Goal: Check status: Check status

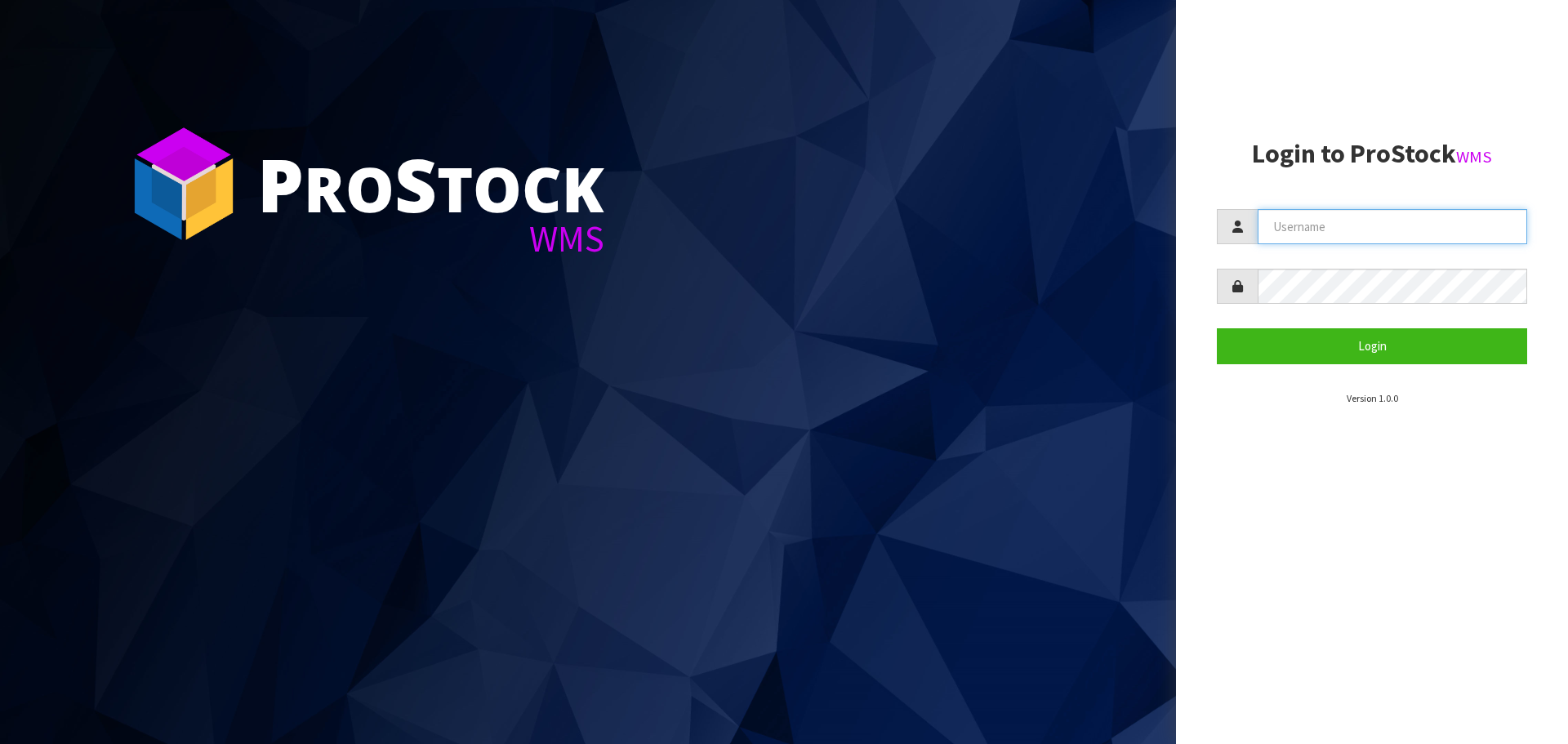
click at [1335, 220] on input "text" at bounding box center [1392, 227] width 269 height 36
type input "p"
type input "PACIFICBIOLOGICS"
click at [1216, 329] on button "Login" at bounding box center [1371, 346] width 310 height 36
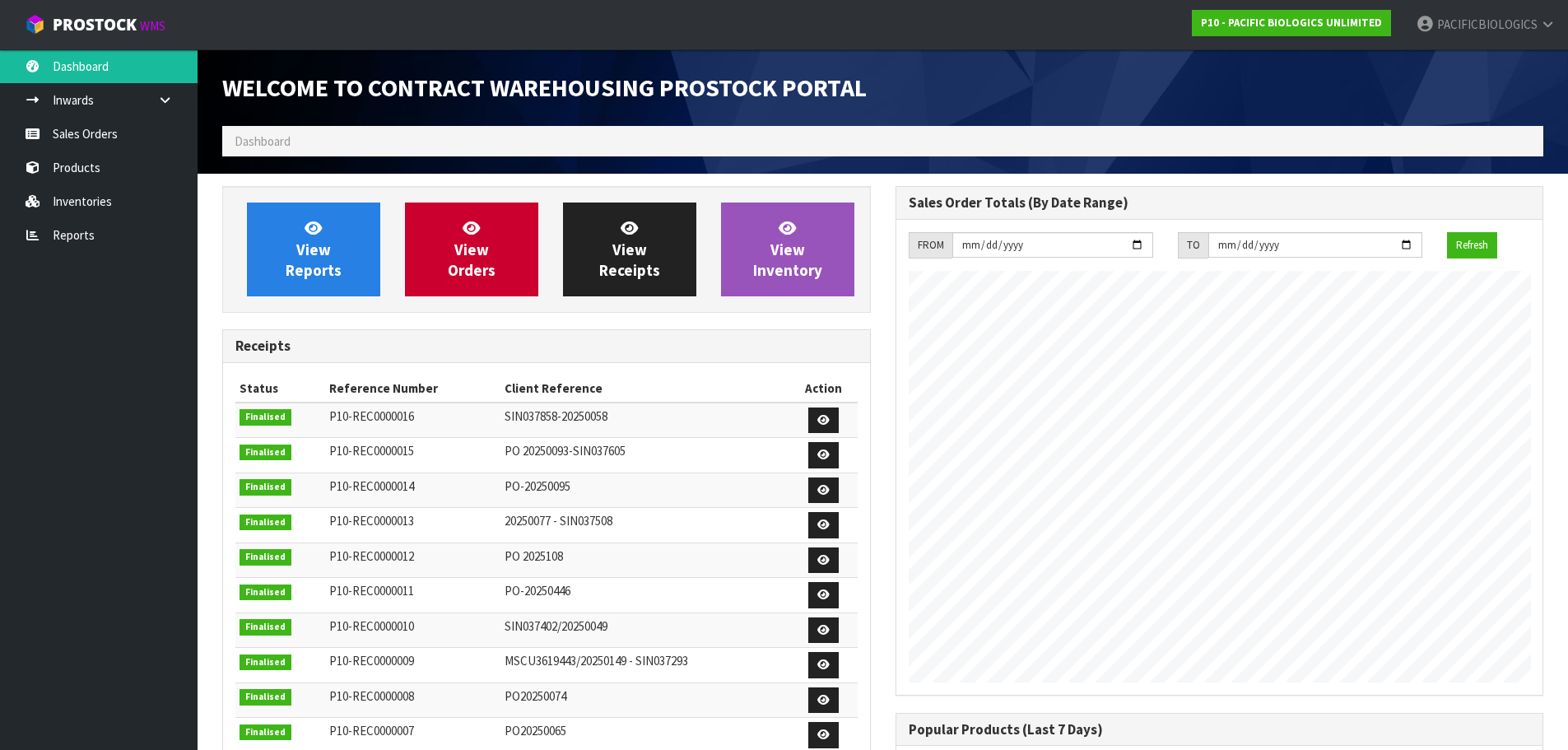
scroll to position [859, 672]
click at [71, 147] on link "Sales Orders" at bounding box center [99, 134] width 198 height 34
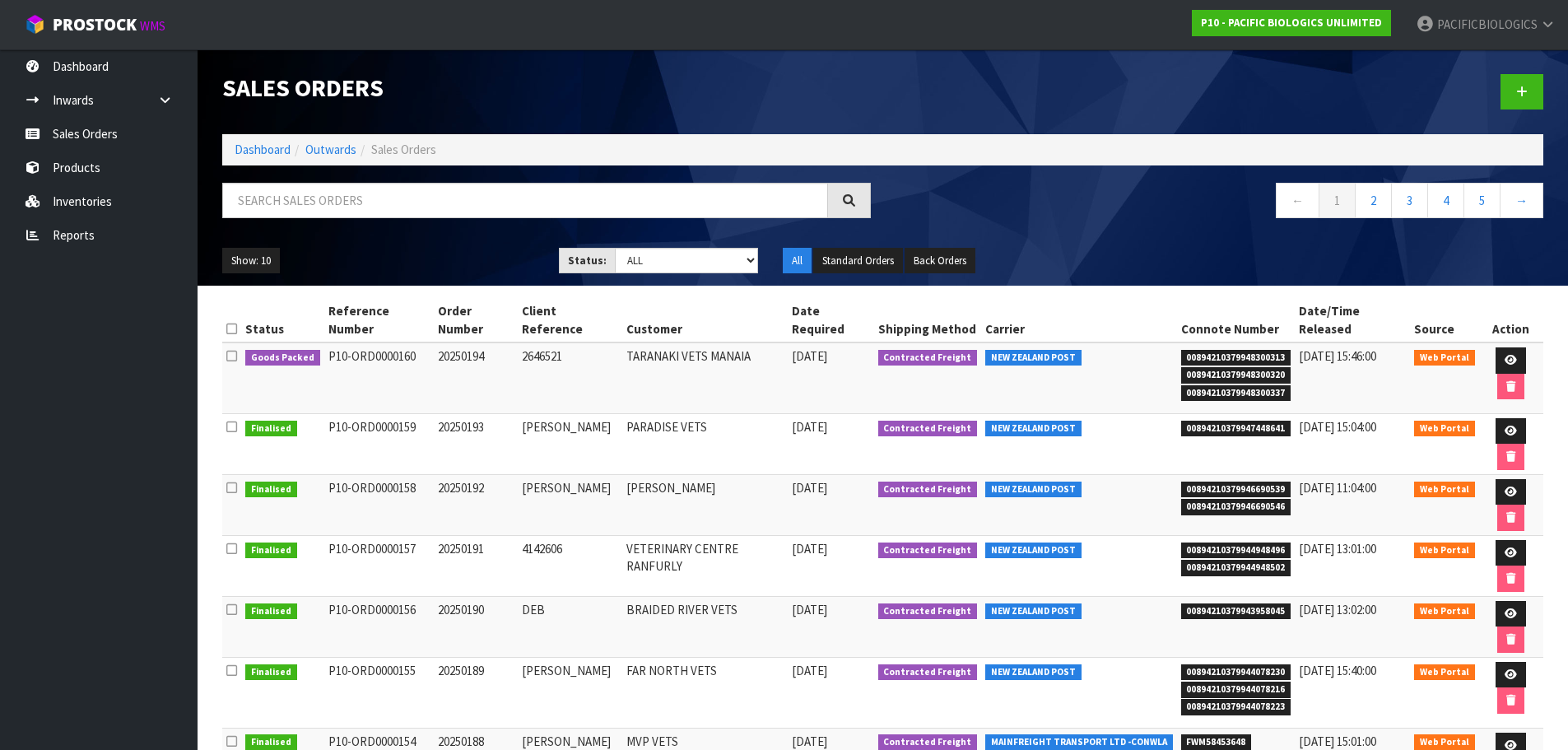
drag, startPoint x: 563, startPoint y: 340, endPoint x: 516, endPoint y: 345, distance: 47.3
click at [516, 345] on tr "Goods Packed P10-ORD0000160 20250194 2646521 TARANAKI VETS MANAIA [DATE] Contra…" at bounding box center [882, 378] width 1321 height 71
copy tr "2646521"
drag, startPoint x: 1279, startPoint y: 379, endPoint x: 1176, endPoint y: 335, distance: 112.0
click at [1182, 348] on ul "00894210379948300313 00894210379948300320 00894210379948300337" at bounding box center [1237, 374] width 110 height 52
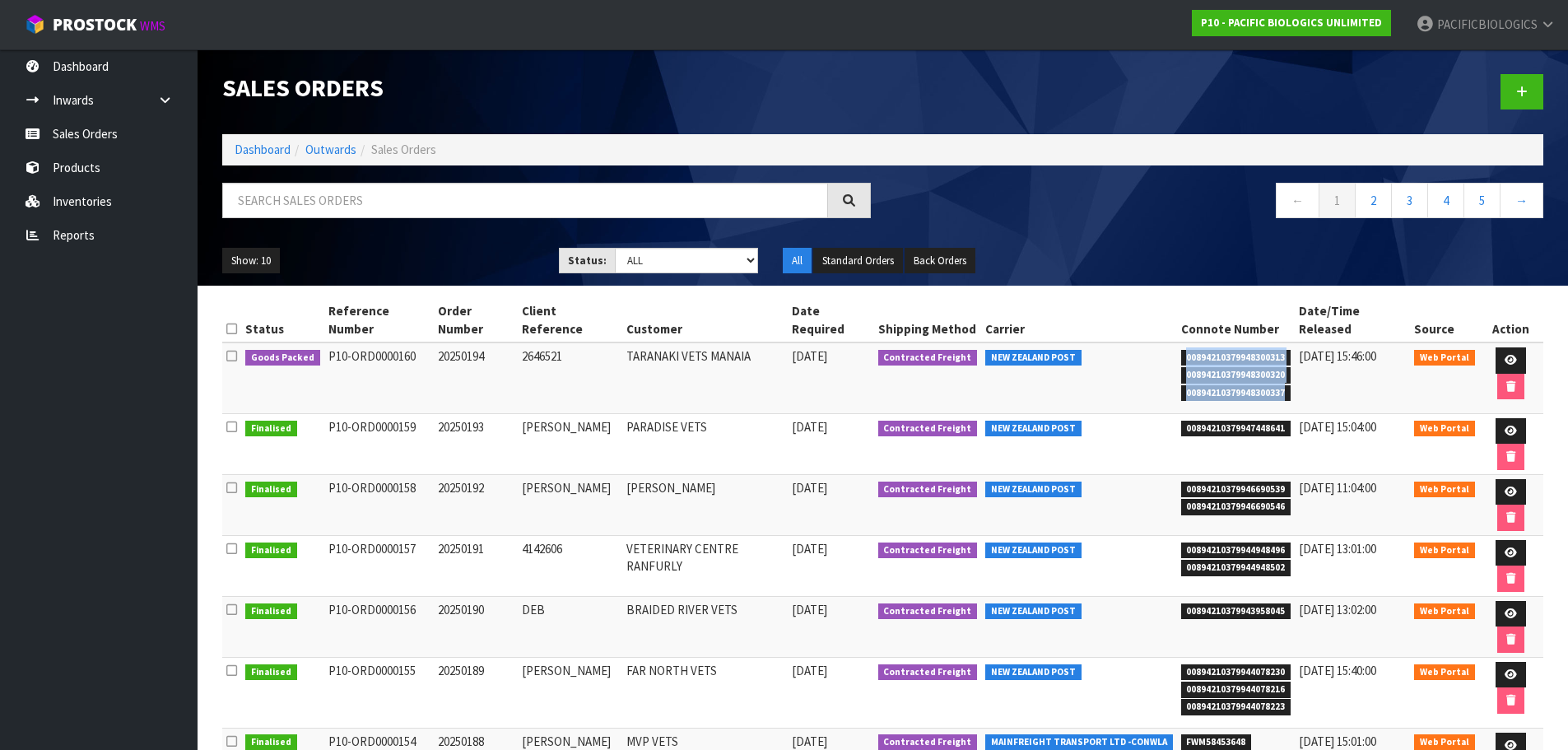
copy ul "00894210379948300313 00894210379948300320 00894210379948300337"
click at [1505, 355] on icon at bounding box center [1511, 359] width 13 height 11
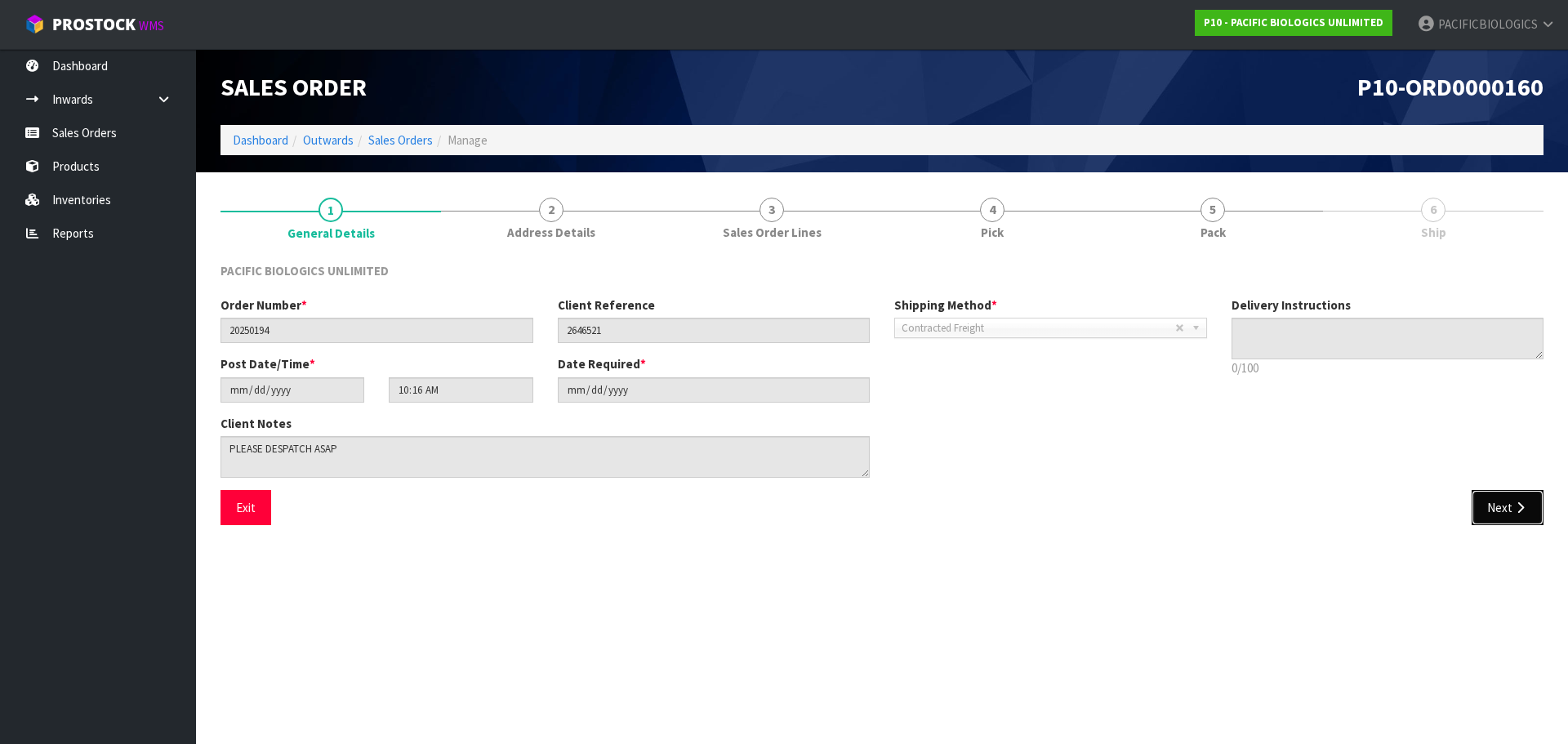
click at [1513, 516] on button "Next" at bounding box center [1507, 508] width 72 height 36
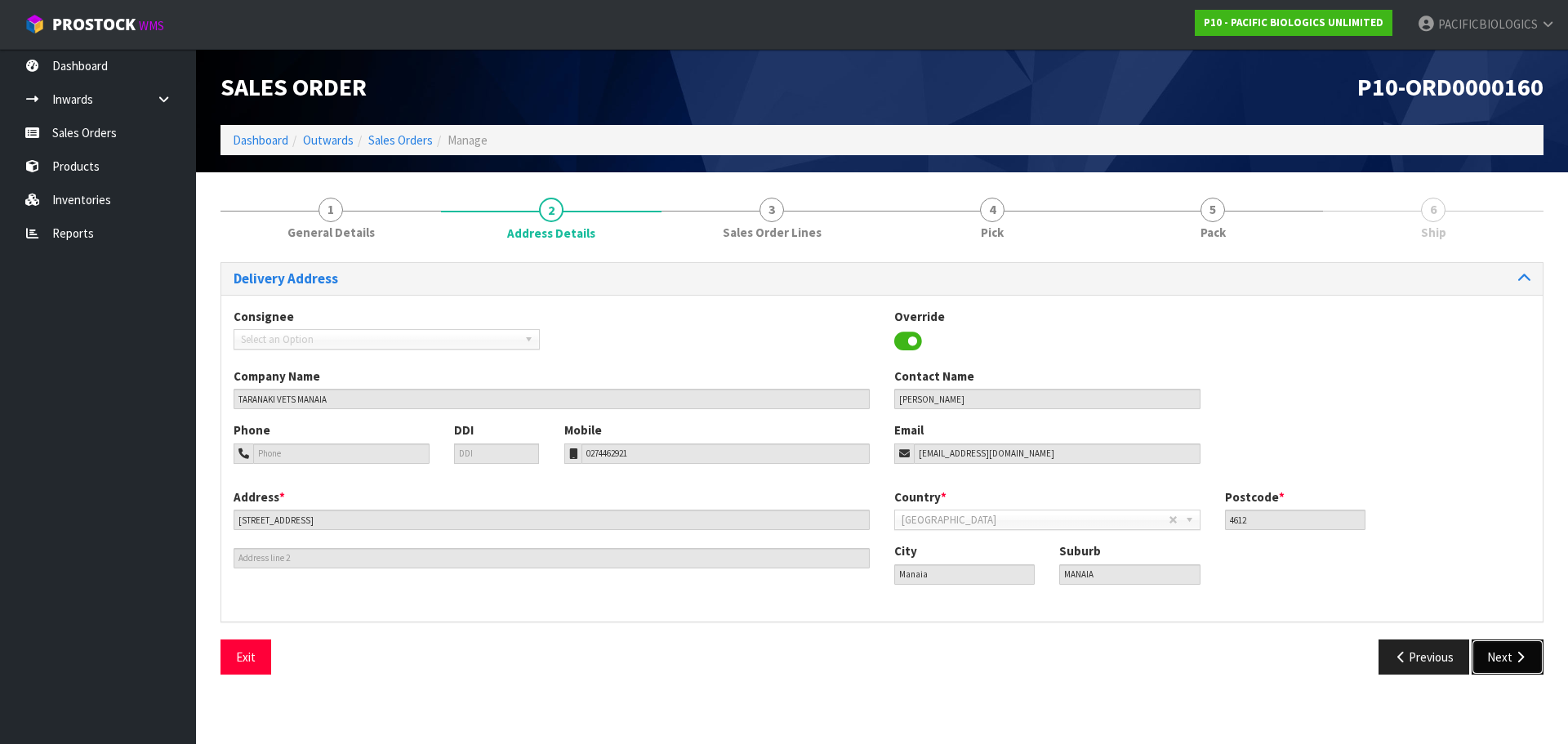
click at [1502, 654] on button "Next" at bounding box center [1507, 657] width 72 height 36
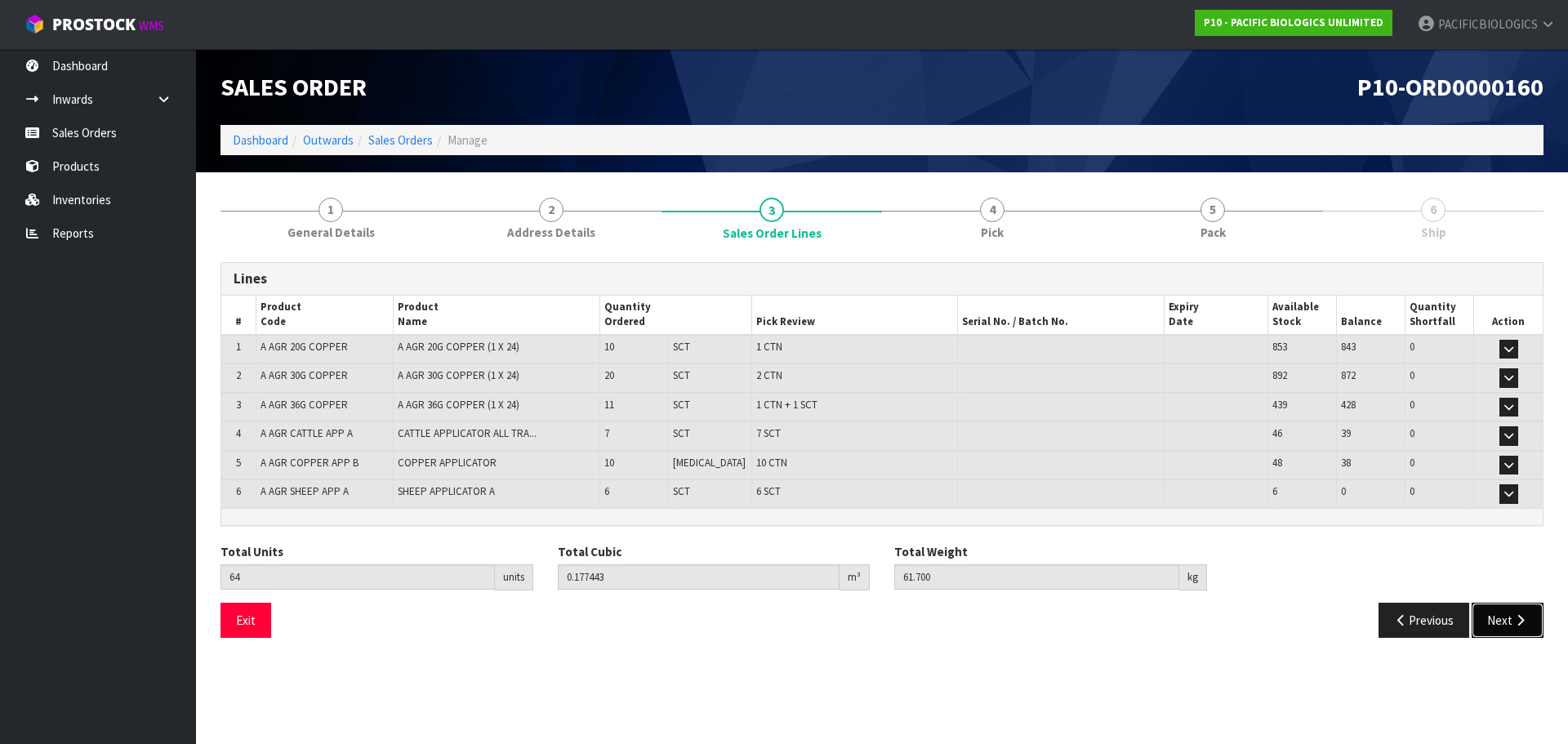
click at [1509, 614] on button "Next" at bounding box center [1507, 620] width 72 height 36
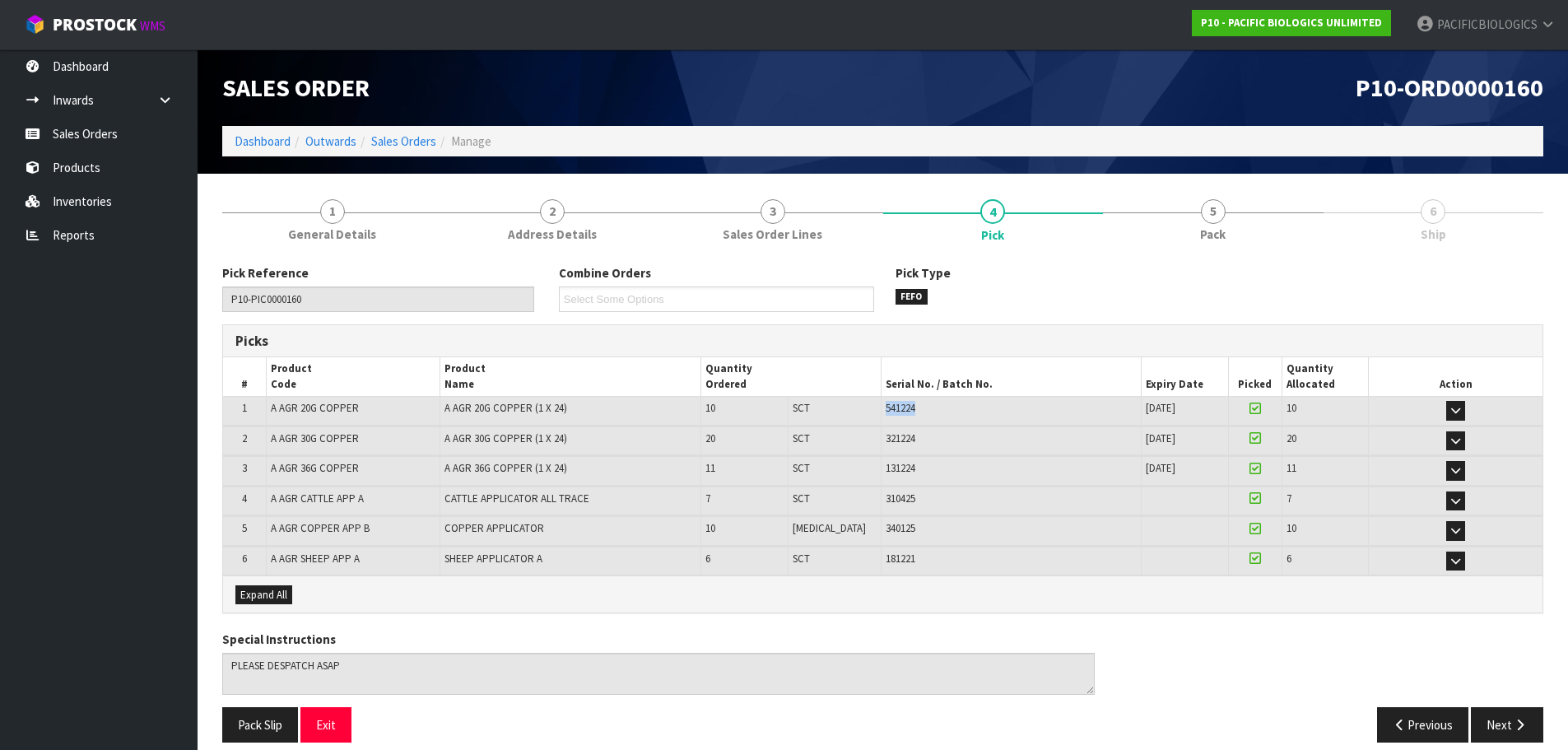
drag, startPoint x: 897, startPoint y: 401, endPoint x: 863, endPoint y: 398, distance: 34.1
click at [880, 398] on td "541224" at bounding box center [1010, 412] width 261 height 29
copy span "541224"
drag, startPoint x: 893, startPoint y: 441, endPoint x: 846, endPoint y: 433, distance: 47.7
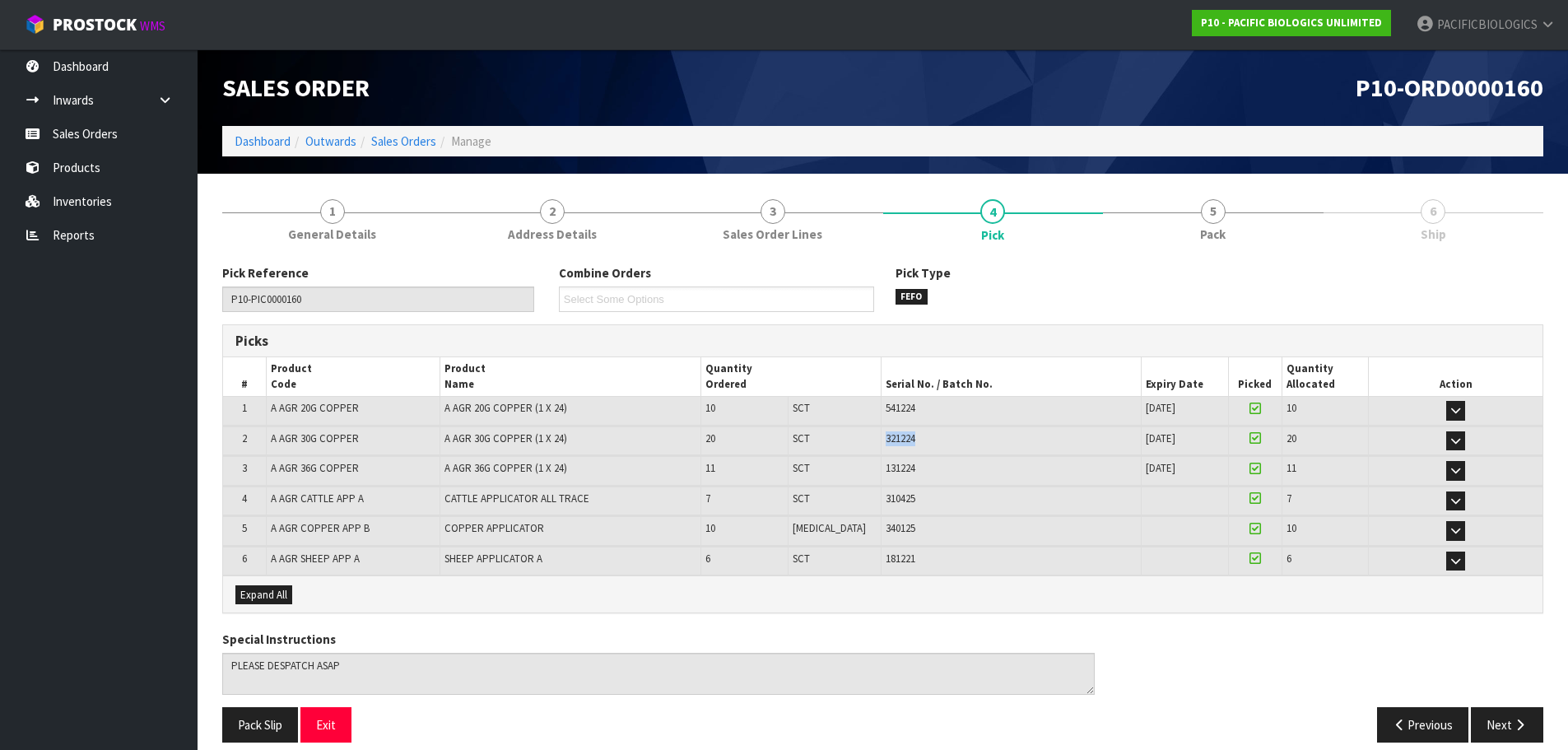
click at [846, 433] on tr "2 A AGR 30G COPPER A AGR 30G COPPER (1 X 24) 20 SCT 2 CTN 321224 [DATE] 37-34-2…" at bounding box center [882, 441] width 1319 height 29
copy tr "2 CTN 321224"
drag, startPoint x: 895, startPoint y: 469, endPoint x: 851, endPoint y: 468, distance: 44.0
click at [851, 468] on tr "3 A AGR 36G COPPER A AGR 36G COPPER (1 X 24) 11 SCT 1 CTN + 1 SCT 131224 [DATE]…" at bounding box center [882, 471] width 1319 height 29
copy tr "1 CTN + 1 SCT 131224"
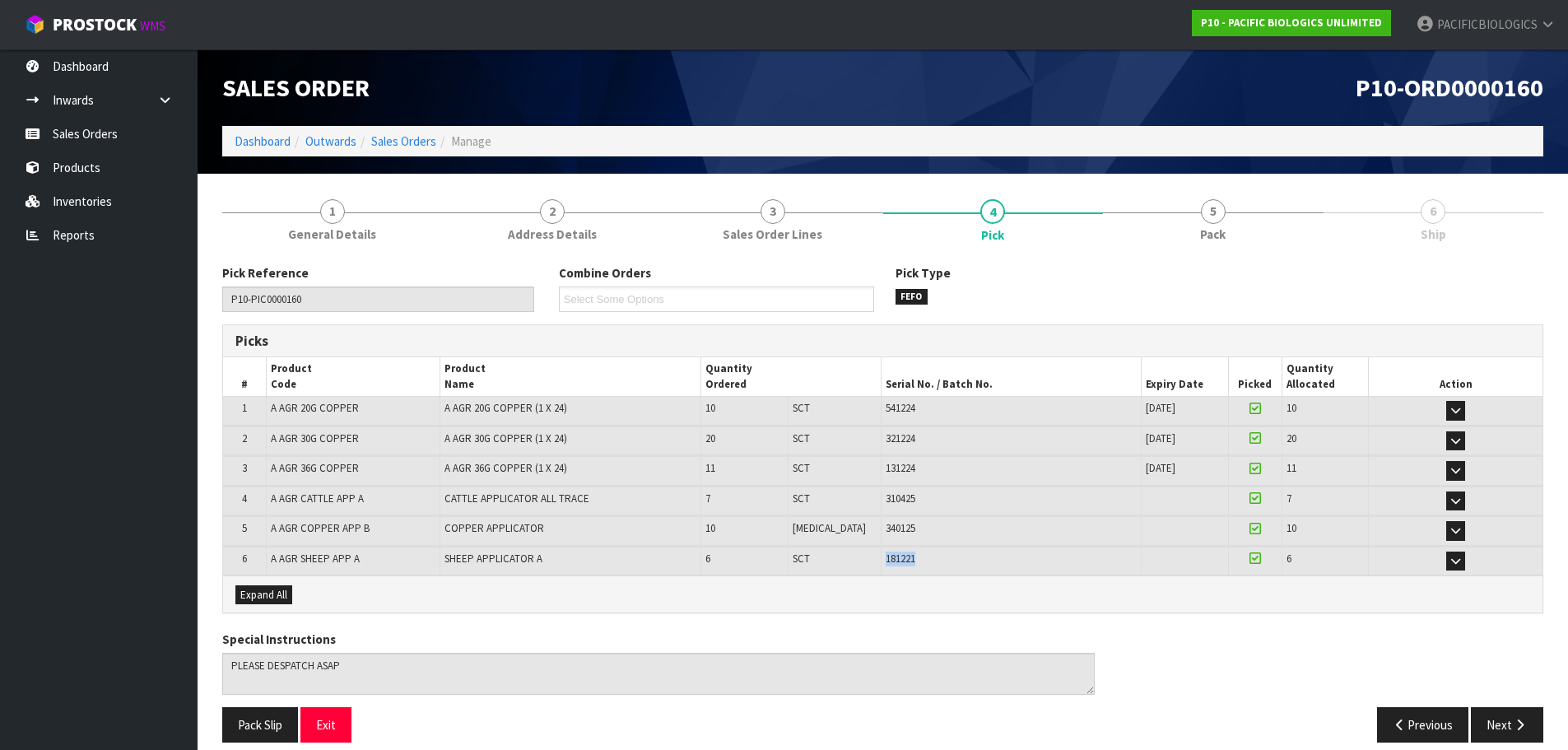
drag, startPoint x: 897, startPoint y: 561, endPoint x: 858, endPoint y: 555, distance: 39.5
click at [880, 555] on td "181221" at bounding box center [1010, 561] width 261 height 29
copy span "181221"
click at [115, 140] on link "Sales Orders" at bounding box center [99, 134] width 198 height 34
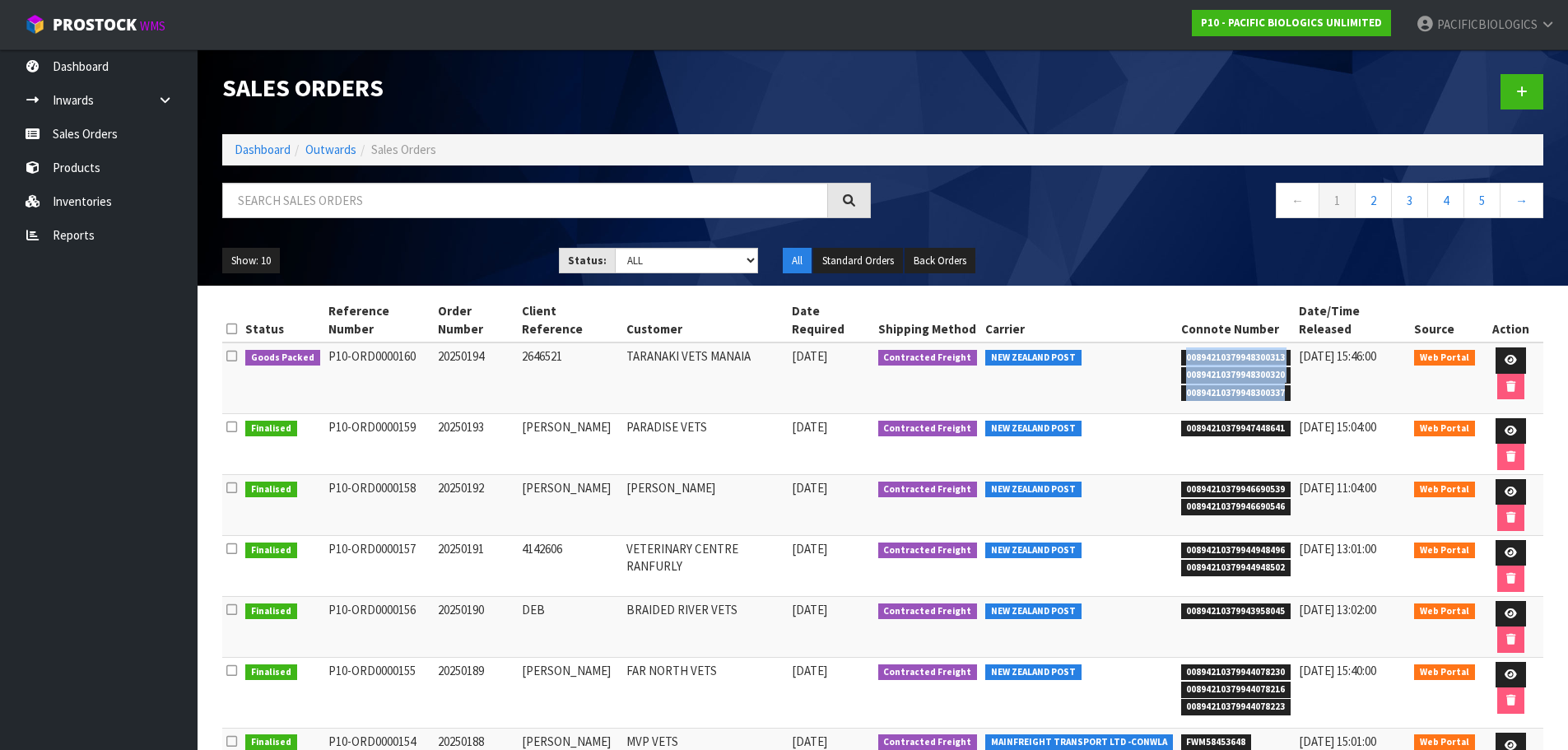
drag, startPoint x: 1274, startPoint y: 377, endPoint x: 1166, endPoint y: 344, distance: 112.9
click at [1166, 344] on tr "Goods Packed P10-ORD0000160 20250194 2646521 TARANAKI VETS MANAIA [DATE] Contra…" at bounding box center [882, 378] width 1321 height 71
copy tr "00894210379948300313 00894210379948300320 00894210379948300337"
